Goal: Task Accomplishment & Management: Complete application form

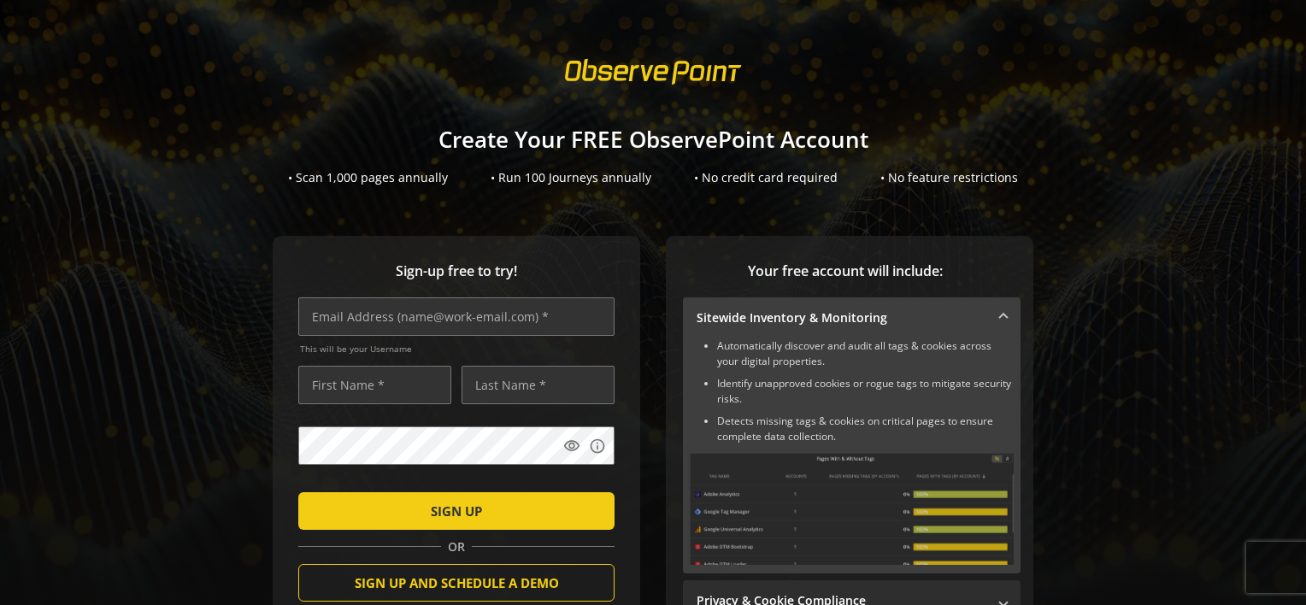
click at [502, 75] on div at bounding box center [653, 72] width 1306 height 49
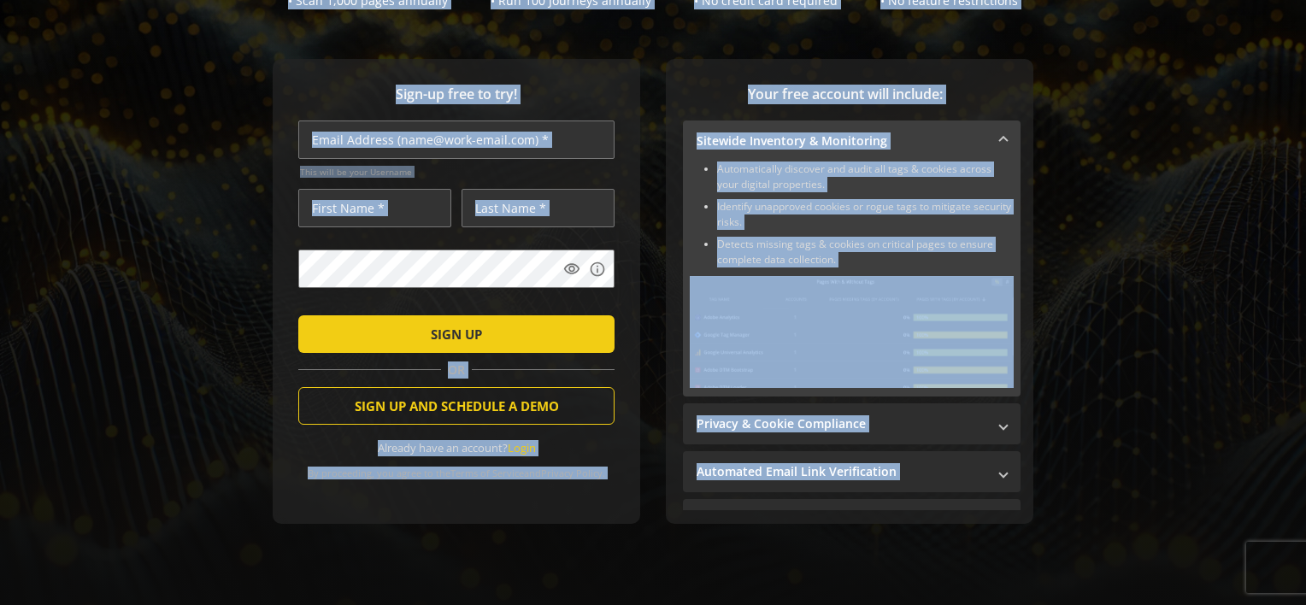
scroll to position [193, 0]
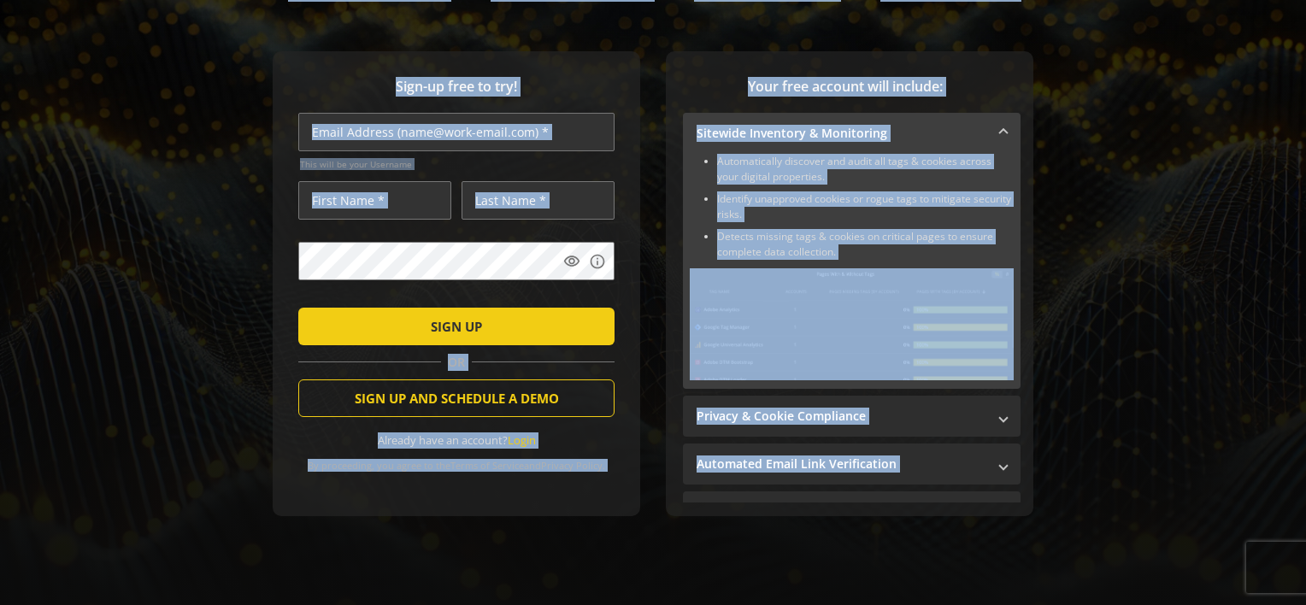
drag, startPoint x: 502, startPoint y: 75, endPoint x: 1096, endPoint y: 527, distance: 746.6
click at [1096, 527] on sign-up "Create Your FREE ObservePoint Account • Scan 1,000 pages annually • Run 100 Jou…" at bounding box center [653, 302] width 1306 height 605
drag, startPoint x: 1096, startPoint y: 527, endPoint x: 1070, endPoint y: 533, distance: 26.5
click at [1070, 533] on div "Sign-up free to try! This will be your Username visibility info SIGN UP OR SIGN…" at bounding box center [653, 317] width 1265 height 533
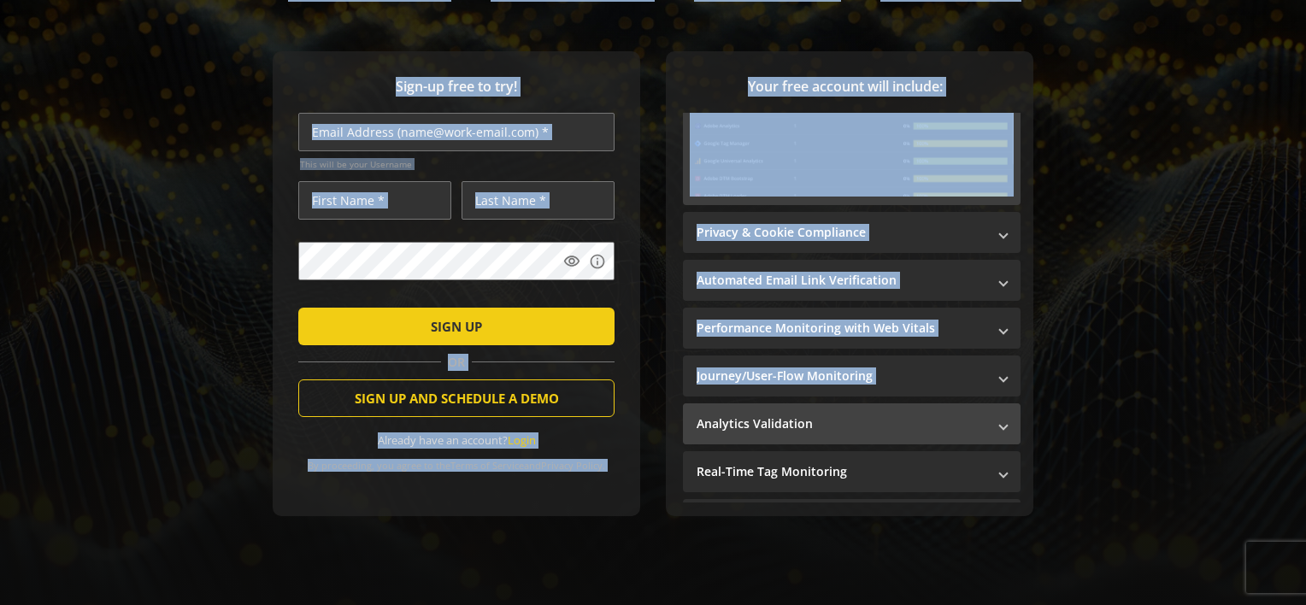
scroll to position [267, 0]
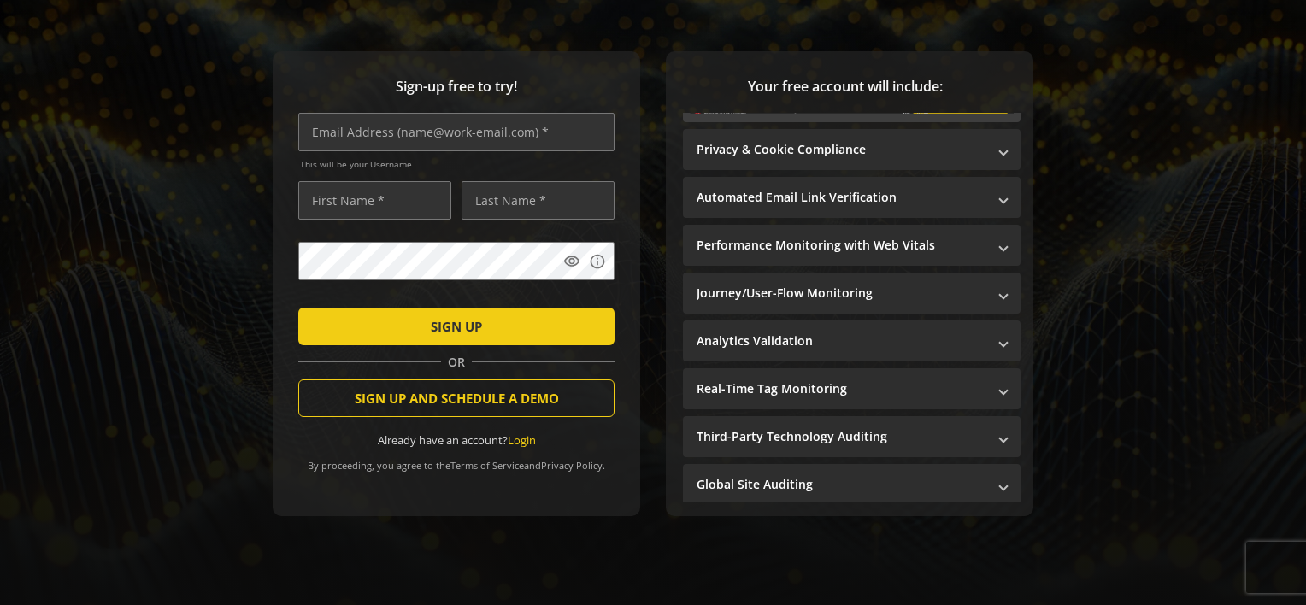
click at [1125, 460] on div "Sign-up free to try! This will be your Username visibility info SIGN UP OR SIGN…" at bounding box center [653, 317] width 1265 height 533
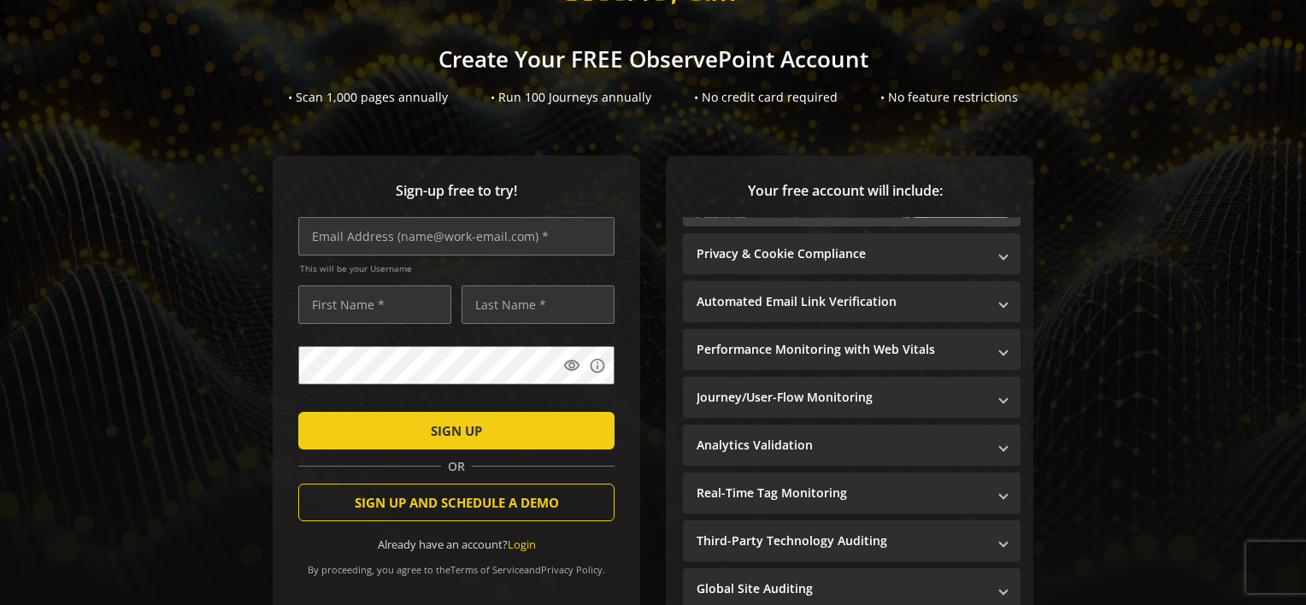
scroll to position [0, 0]
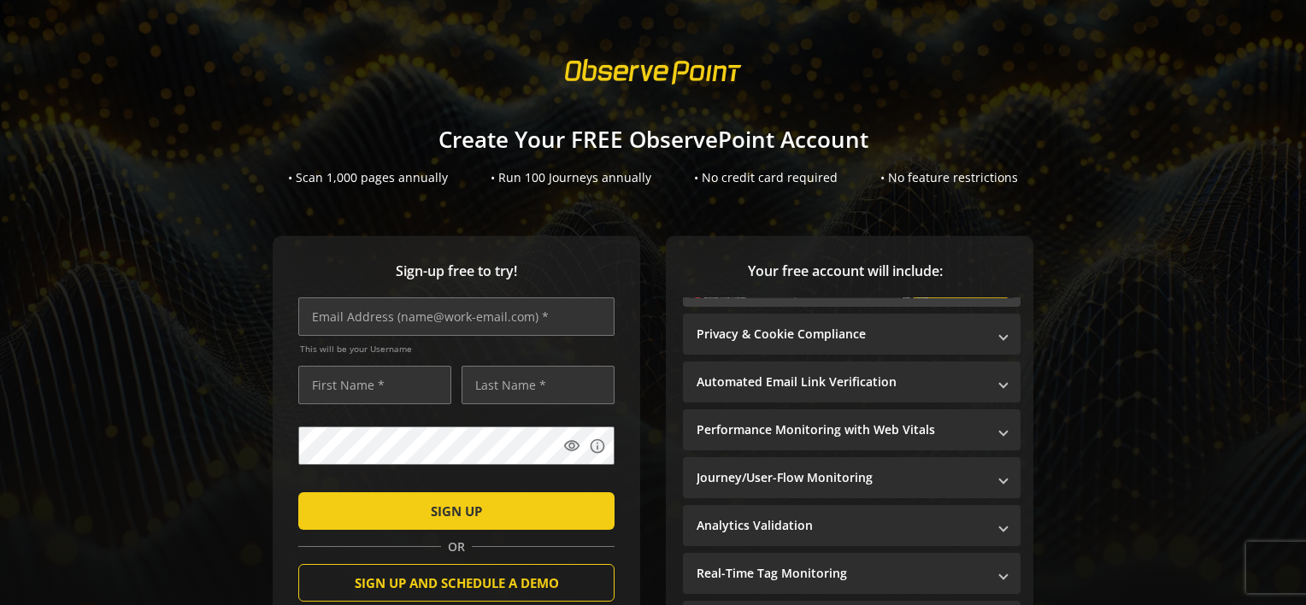
click at [476, 58] on div at bounding box center [653, 72] width 1306 height 49
click at [513, 144] on h1 "Create Your FREE ObservePoint Account" at bounding box center [653, 139] width 1306 height 25
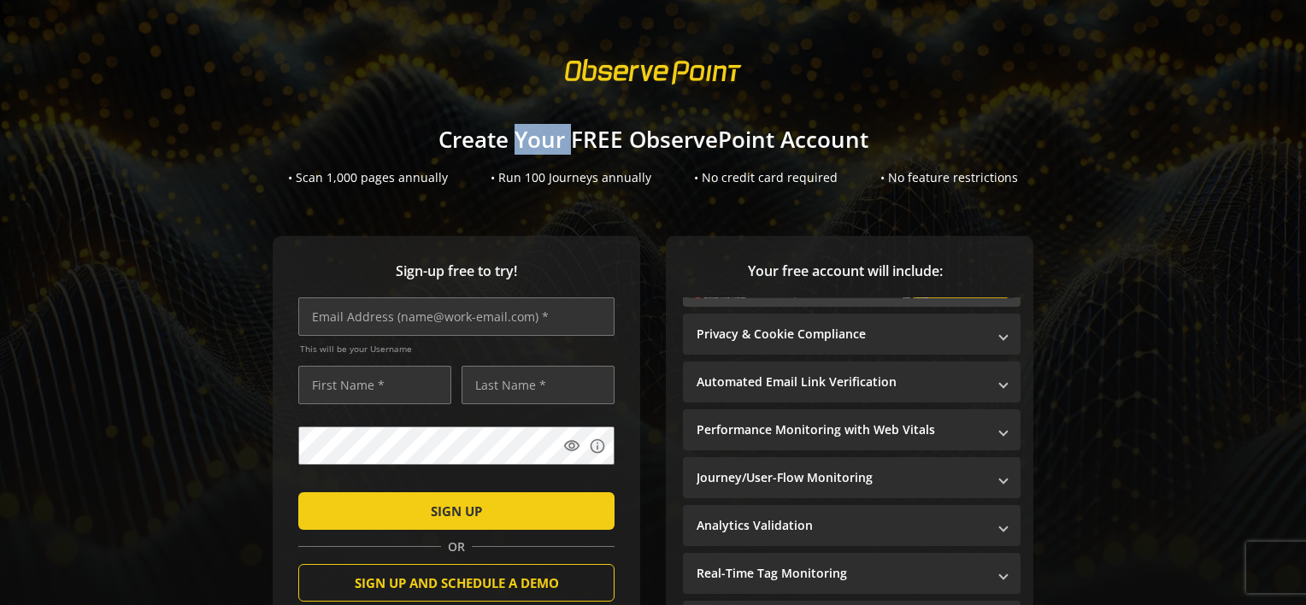
click at [513, 144] on h1 "Create Your FREE ObservePoint Account" at bounding box center [653, 139] width 1306 height 25
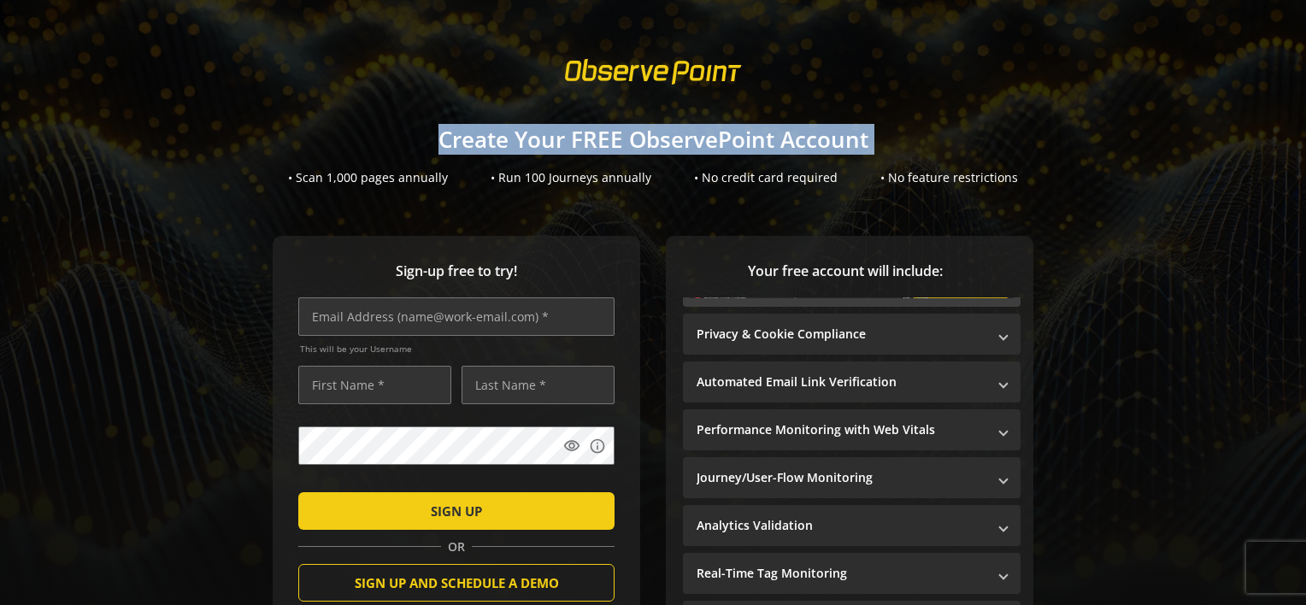
drag, startPoint x: 513, startPoint y: 144, endPoint x: 451, endPoint y: 144, distance: 61.5
click at [451, 144] on h1 "Create Your FREE ObservePoint Account" at bounding box center [653, 139] width 1306 height 25
click at [857, 147] on h1 "Create Your FREE ObservePoint Account" at bounding box center [653, 139] width 1306 height 25
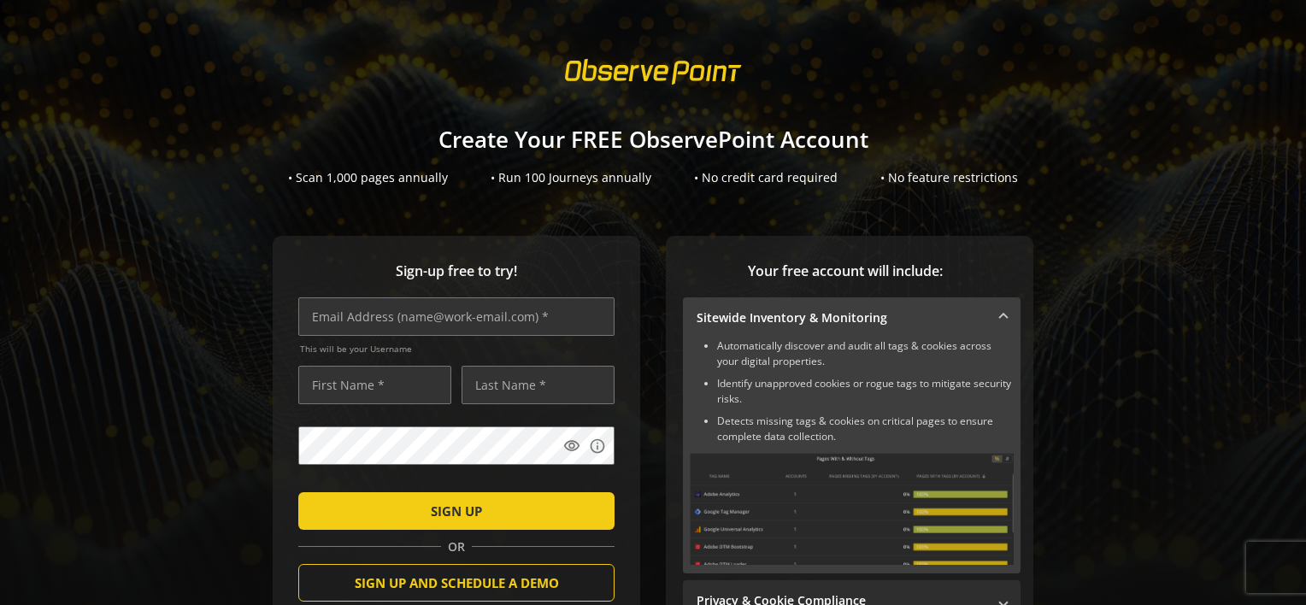
click at [653, 82] on span at bounding box center [653, 71] width 207 height 49
click at [730, 388] on li "Identify unapproved cookies or rogue tags to mitigate security risks." at bounding box center [865, 391] width 297 height 31
drag, startPoint x: 730, startPoint y: 388, endPoint x: 893, endPoint y: 392, distance: 163.3
click at [893, 392] on li "Identify unapproved cookies or rogue tags to mitigate security risks." at bounding box center [865, 391] width 297 height 31
drag, startPoint x: 893, startPoint y: 392, endPoint x: 747, endPoint y: 421, distance: 148.9
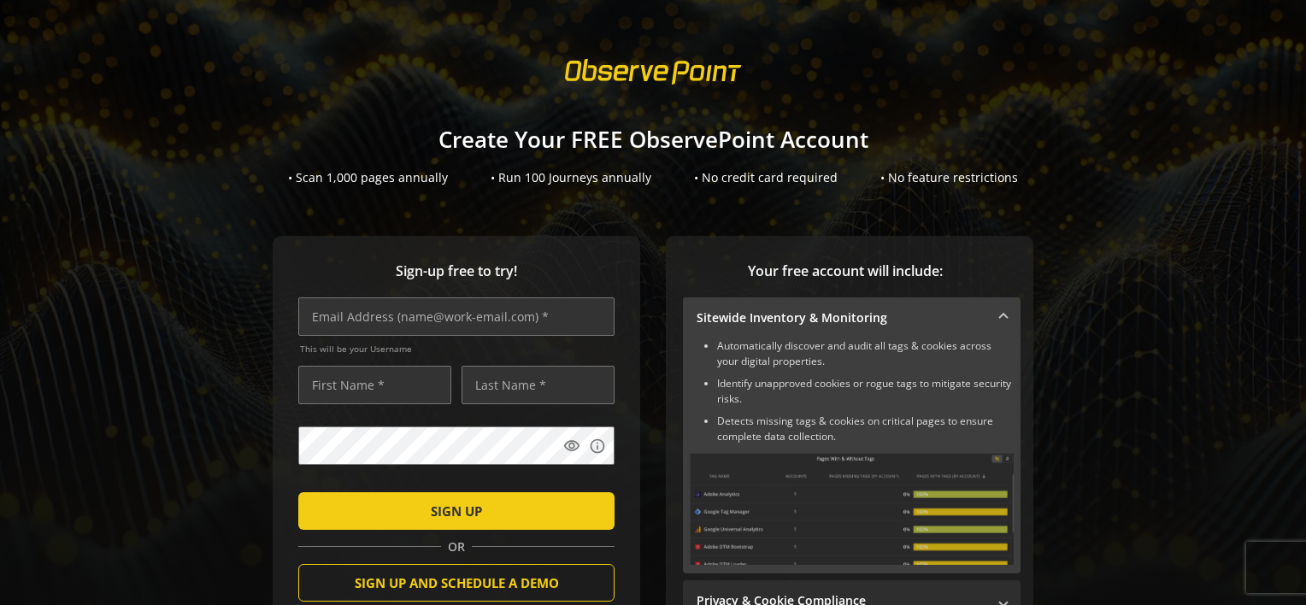
click at [747, 421] on li "Detects missing tags & cookies on critical pages to ensure complete data collec…" at bounding box center [865, 429] width 297 height 31
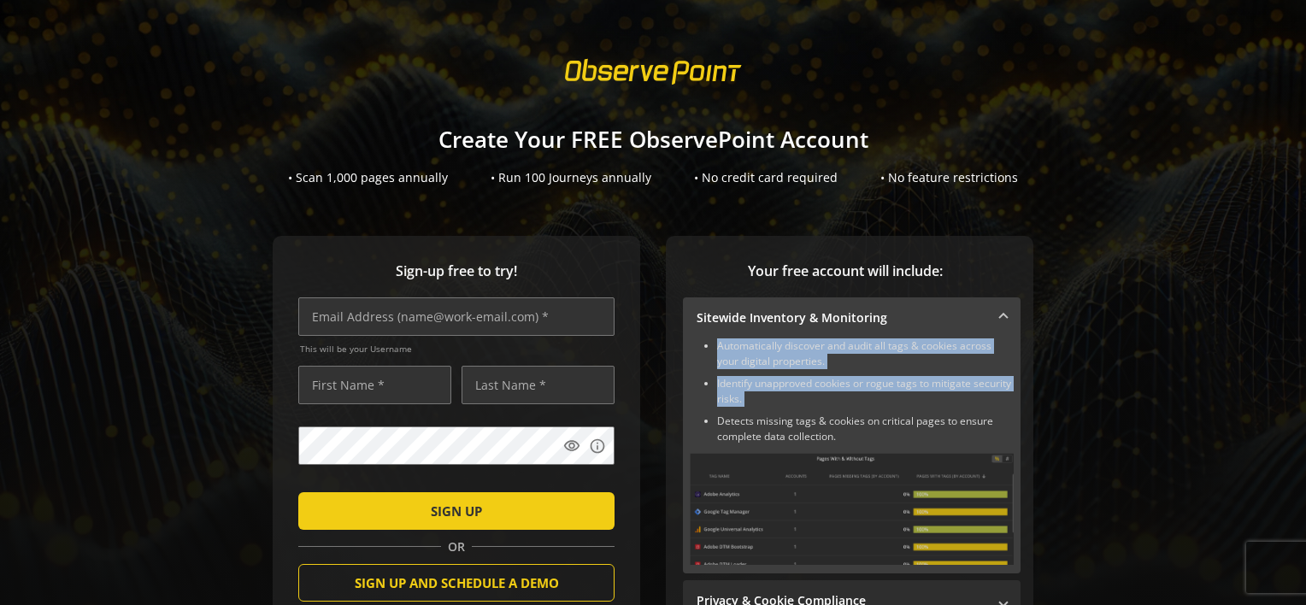
click at [747, 421] on li "Detects missing tags & cookies on critical pages to ensure complete data collec…" at bounding box center [865, 429] width 297 height 31
drag, startPoint x: 747, startPoint y: 421, endPoint x: 756, endPoint y: 435, distance: 16.9
click at [756, 435] on li "Detects missing tags & cookies on critical pages to ensure complete data collec…" at bounding box center [865, 429] width 297 height 31
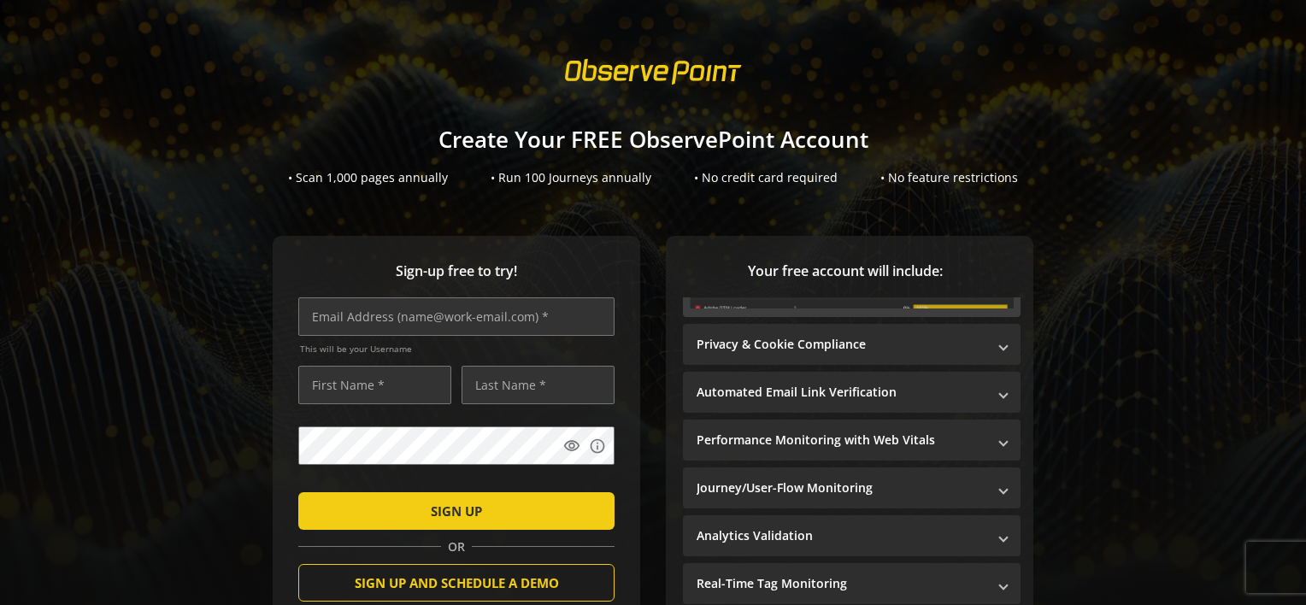
click at [1078, 433] on div "Sign-up free to try! This will be your Username visibility info SIGN UP OR SIGN…" at bounding box center [653, 502] width 1265 height 533
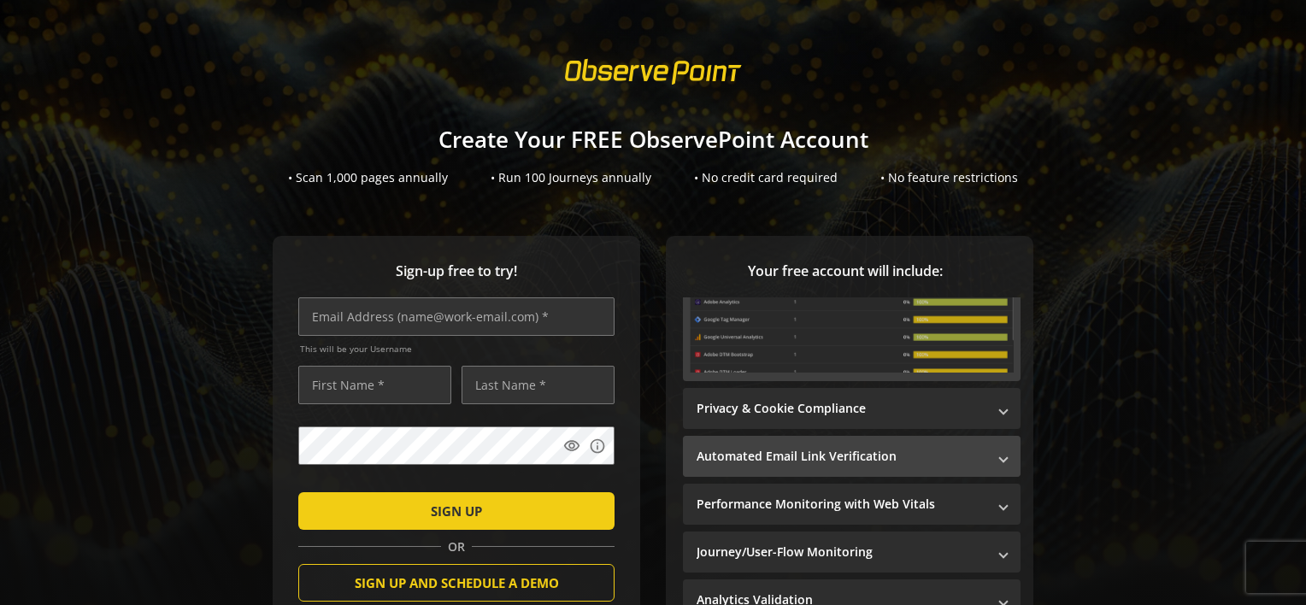
scroll to position [171, 0]
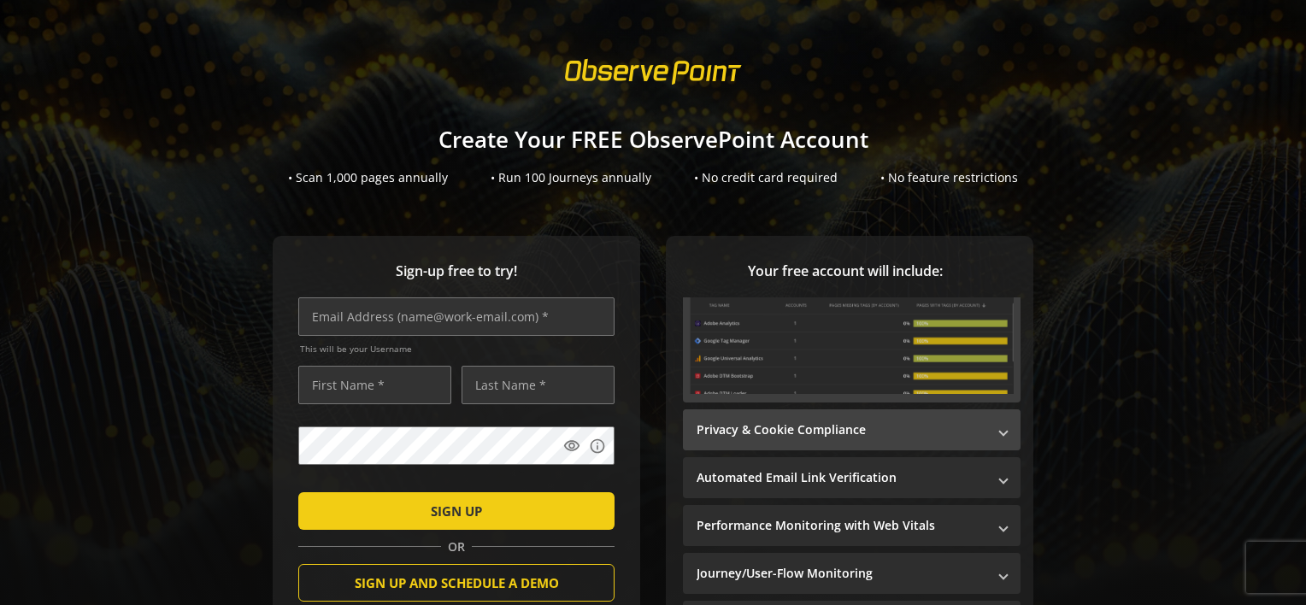
click at [925, 434] on mat-panel-title "Privacy & Cookie Compliance" at bounding box center [842, 429] width 290 height 17
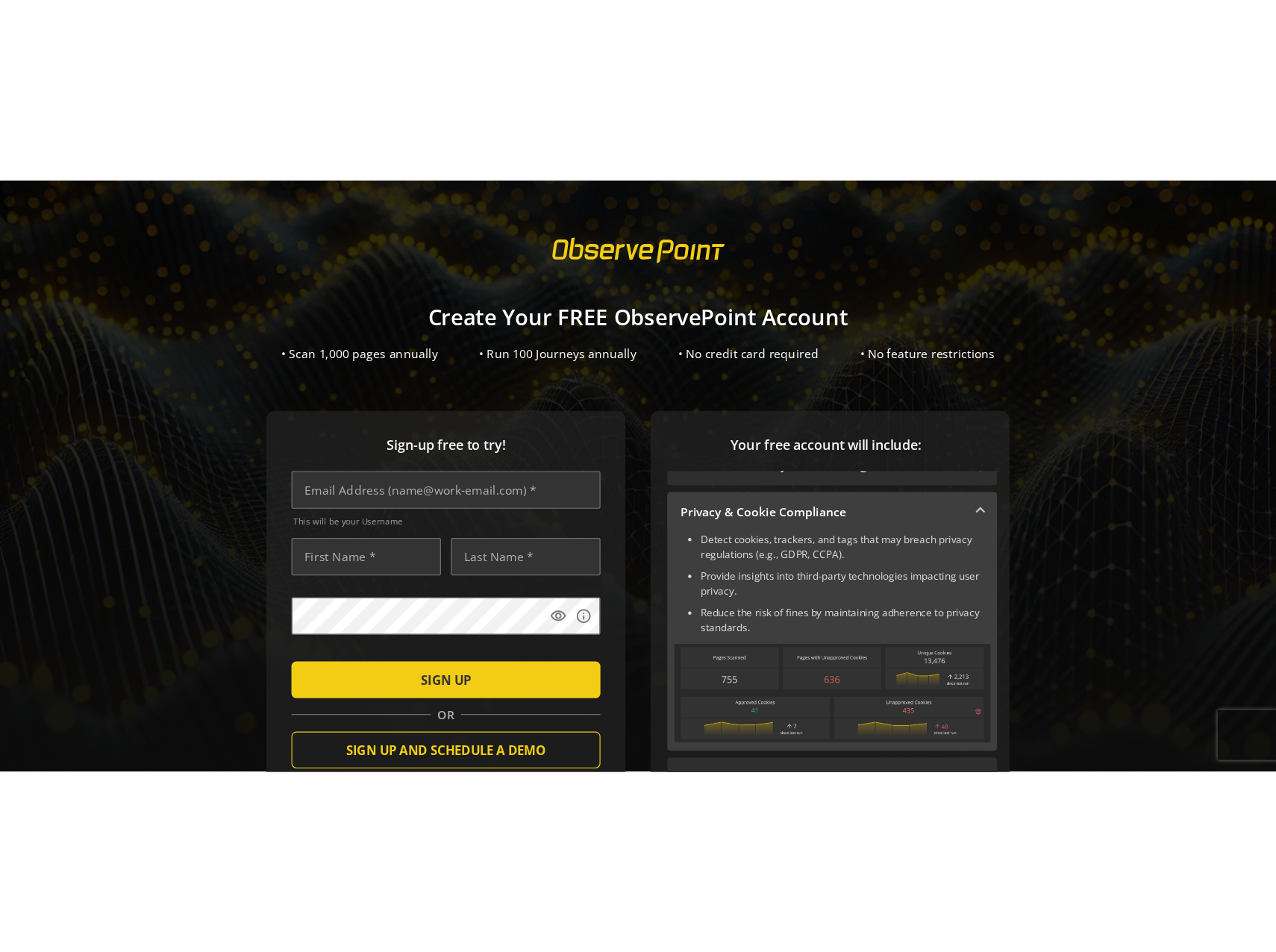
scroll to position [0, 0]
